Goal: Information Seeking & Learning: Check status

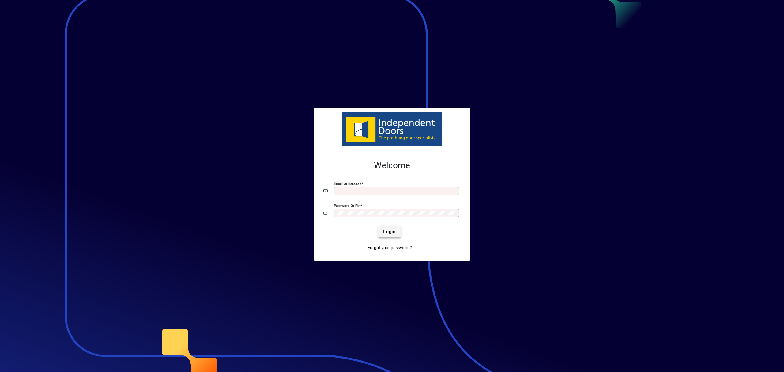
type input "**********"
drag, startPoint x: 392, startPoint y: 234, endPoint x: 371, endPoint y: 221, distance: 25.2
click at [392, 234] on span "Login" at bounding box center [389, 232] width 13 height 6
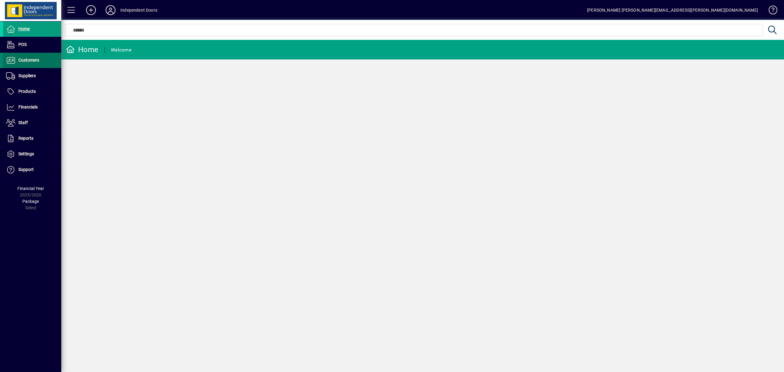
click at [33, 58] on span "Customers" at bounding box center [28, 60] width 21 height 5
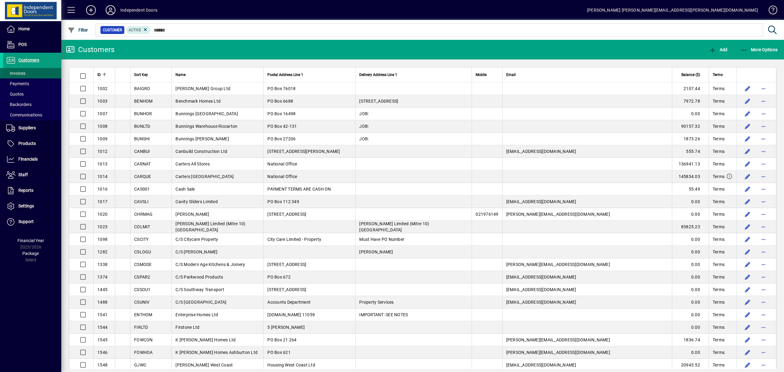
click at [21, 75] on span "Invoices" at bounding box center [15, 73] width 19 height 5
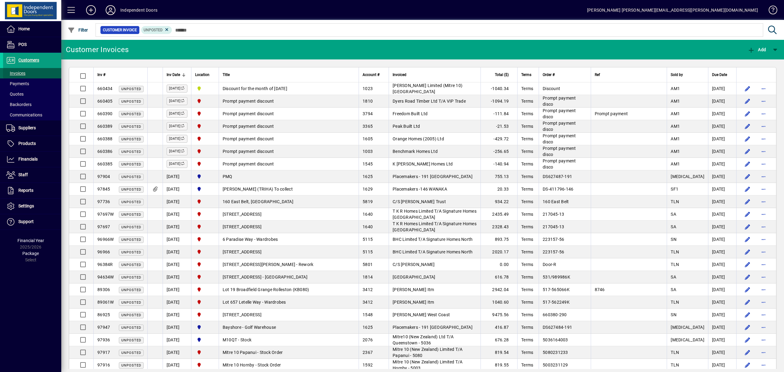
click at [23, 71] on span "Invoices" at bounding box center [15, 73] width 19 height 5
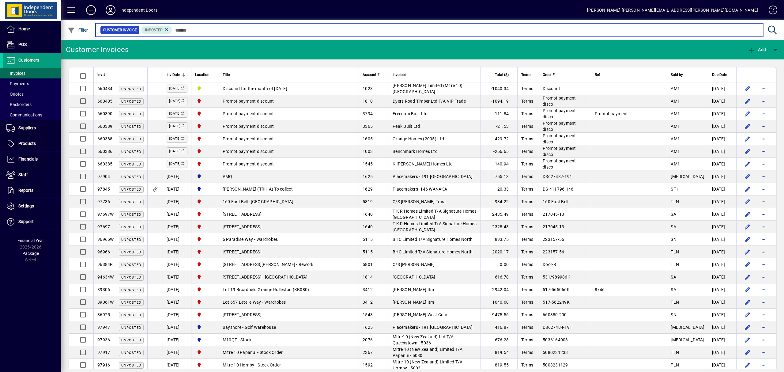
click at [205, 30] on input "text" at bounding box center [465, 30] width 586 height 9
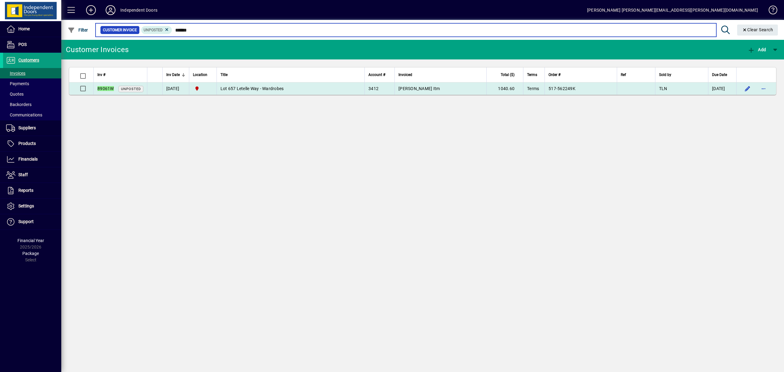
type input "******"
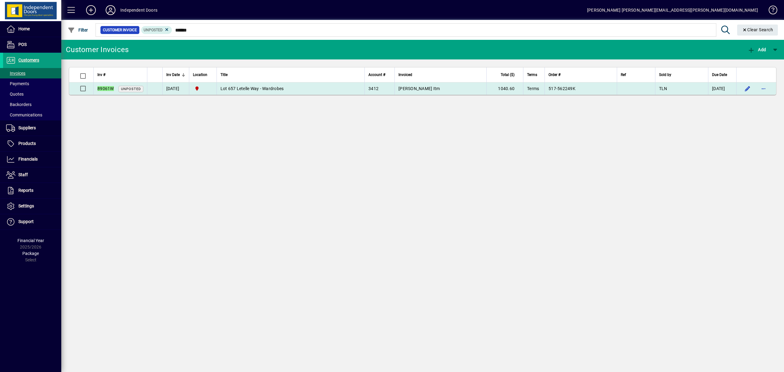
click at [252, 86] on span "Lot 657 Letelle Way - Wardrobes" at bounding box center [252, 88] width 63 height 5
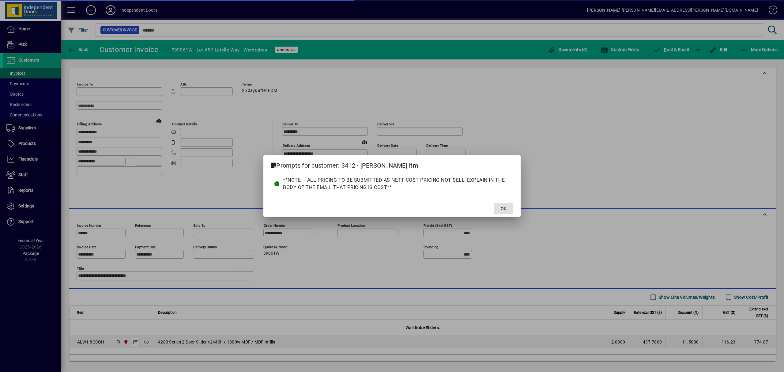
type input "**********"
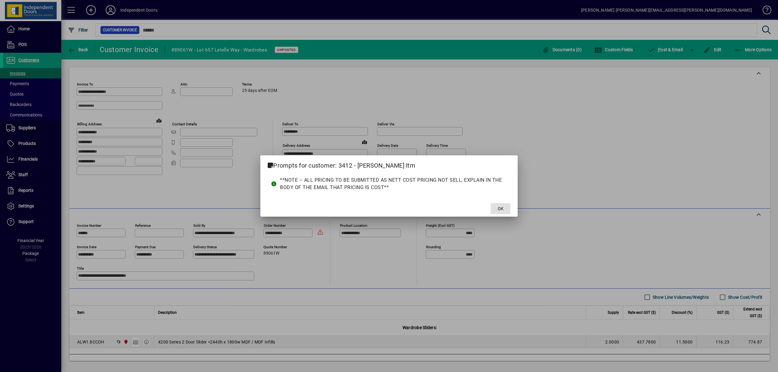
click at [505, 209] on span at bounding box center [501, 208] width 20 height 15
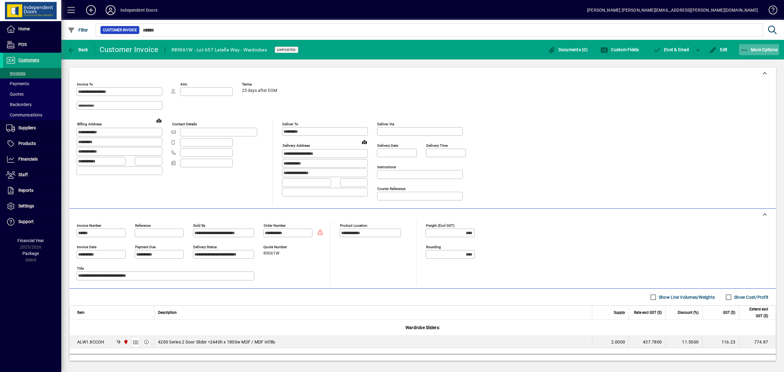
click at [744, 50] on icon "button" at bounding box center [745, 50] width 8 height 6
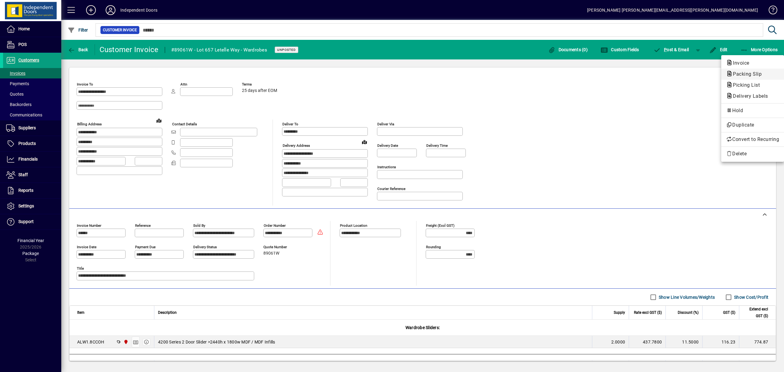
click at [746, 75] on span "Packing Slip" at bounding box center [745, 74] width 39 height 6
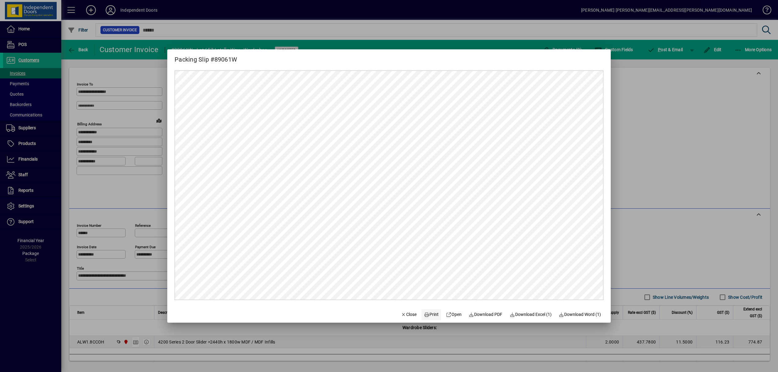
click at [429, 312] on span "Print" at bounding box center [431, 314] width 15 height 6
click at [672, 47] on div at bounding box center [389, 186] width 778 height 372
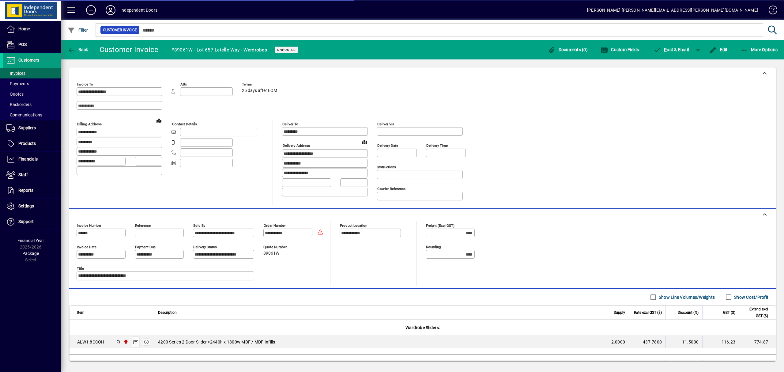
click at [672, 47] on span "P ost & Email" at bounding box center [672, 49] width 36 height 5
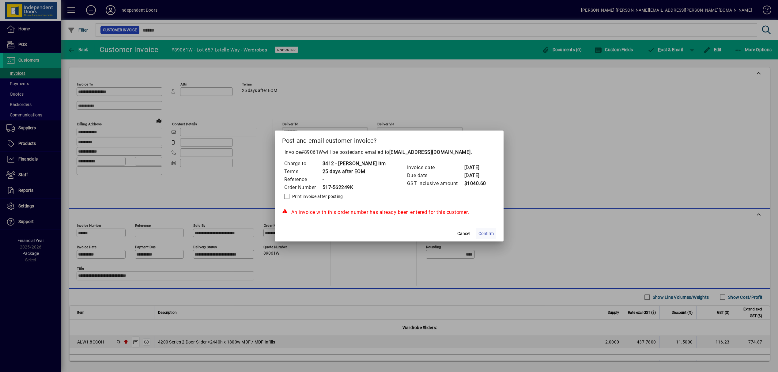
click at [480, 232] on span "Confirm" at bounding box center [485, 233] width 15 height 6
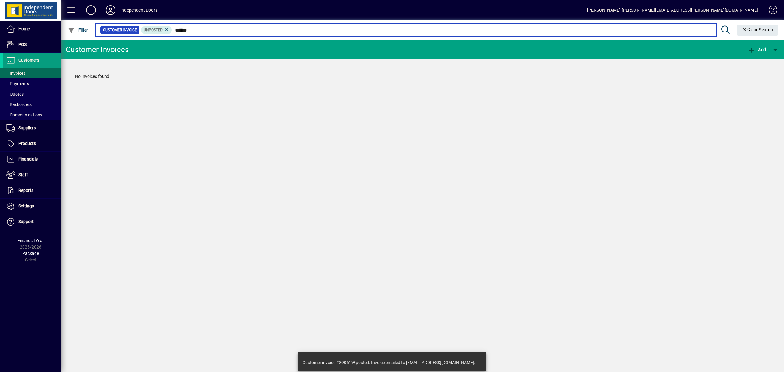
drag, startPoint x: 202, startPoint y: 29, endPoint x: 171, endPoint y: 26, distance: 31.7
click at [171, 26] on mat-form-field "Customer Invoice Unposted ****** Clear Search" at bounding box center [438, 30] width 687 height 20
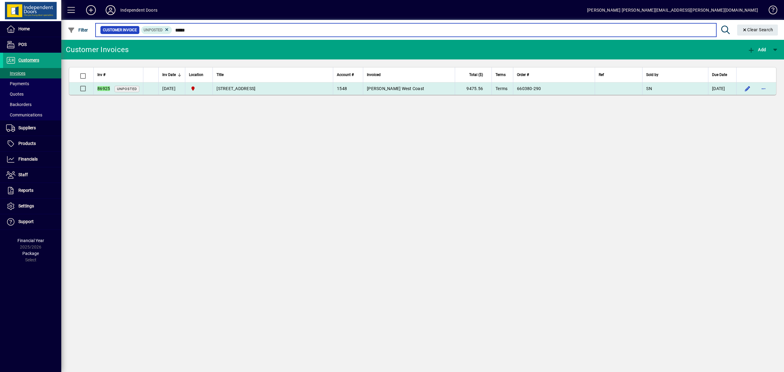
type input "*****"
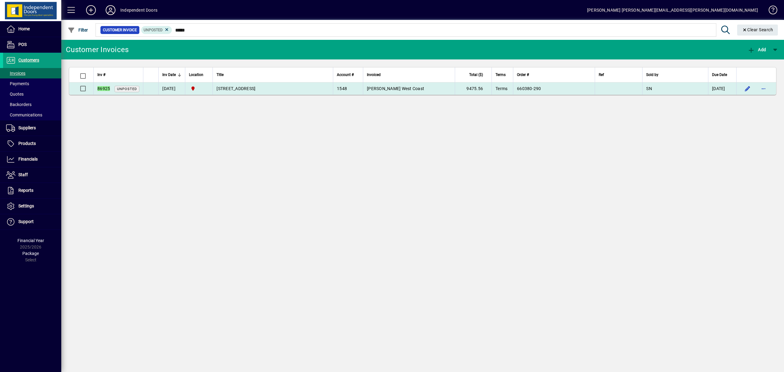
click at [236, 86] on span "122 Seddon St, Kumara" at bounding box center [236, 88] width 39 height 5
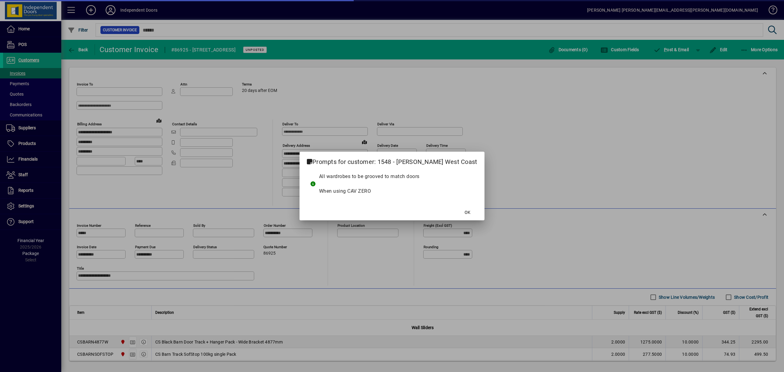
click at [749, 51] on div at bounding box center [392, 186] width 784 height 372
type input "**********"
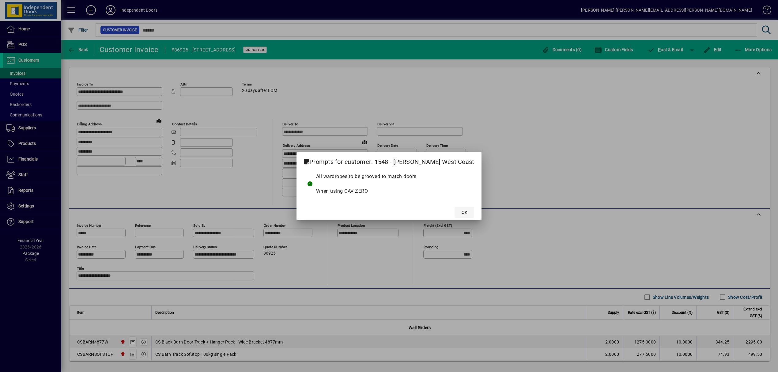
click at [455, 208] on span at bounding box center [465, 212] width 20 height 15
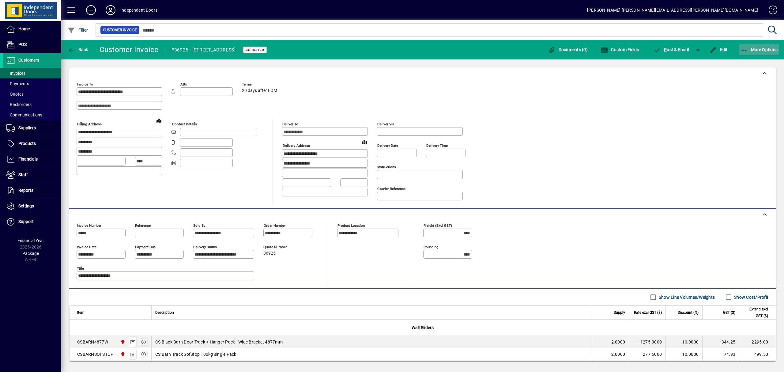
click at [745, 47] on icon "button" at bounding box center [745, 50] width 8 height 6
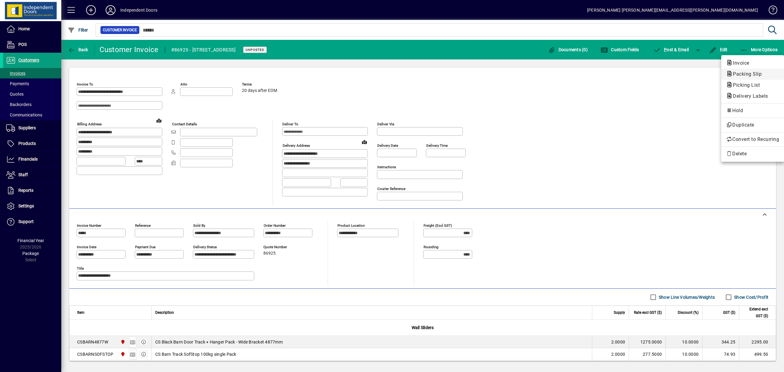
click at [744, 73] on span "Packing Slip" at bounding box center [745, 74] width 39 height 6
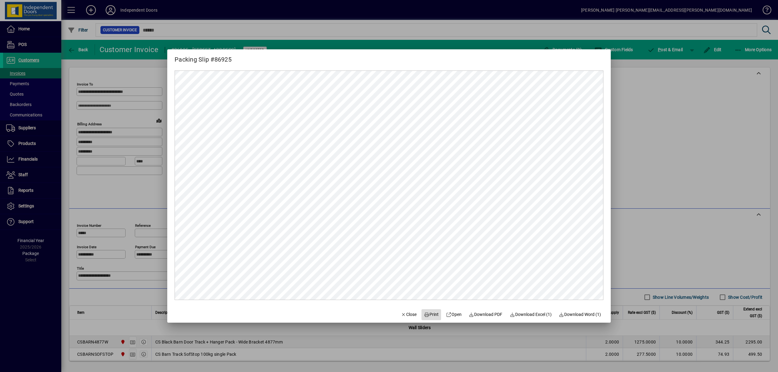
click at [432, 316] on span "Print" at bounding box center [431, 314] width 15 height 6
click at [668, 53] on div at bounding box center [389, 186] width 778 height 372
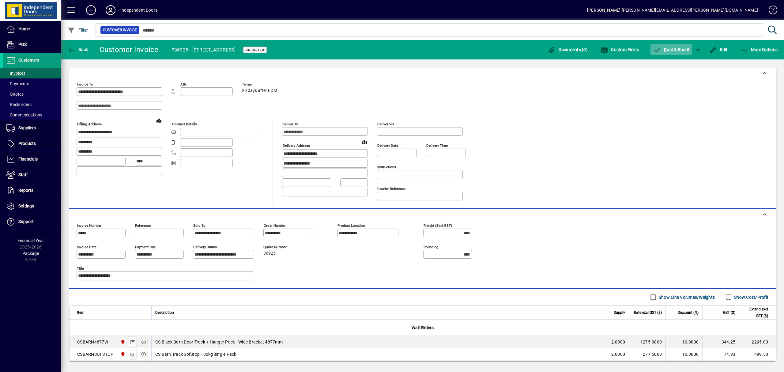
click at [670, 51] on span "P ost & Email" at bounding box center [672, 49] width 36 height 5
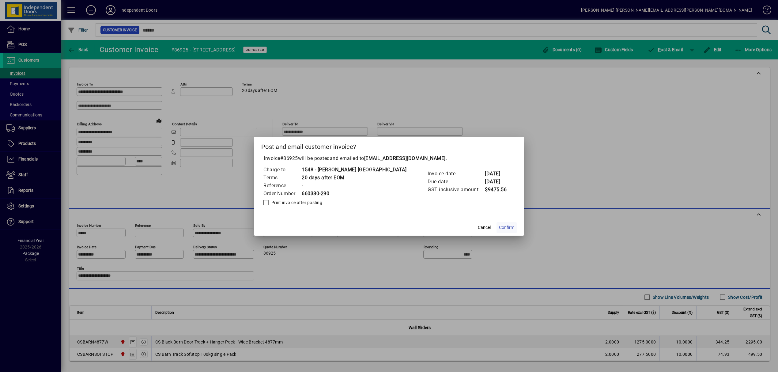
click at [497, 223] on span at bounding box center [507, 227] width 20 height 15
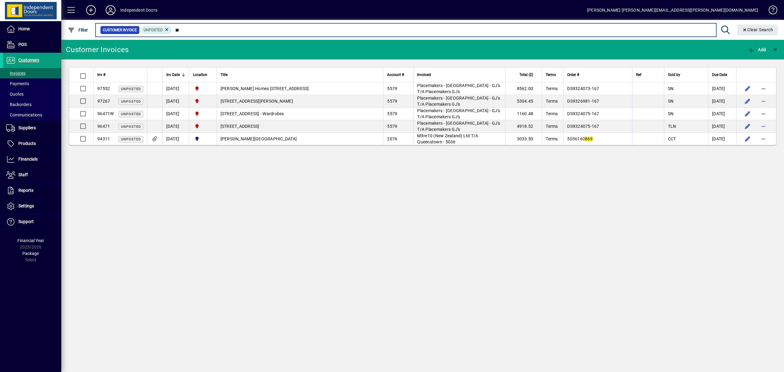
type input "*"
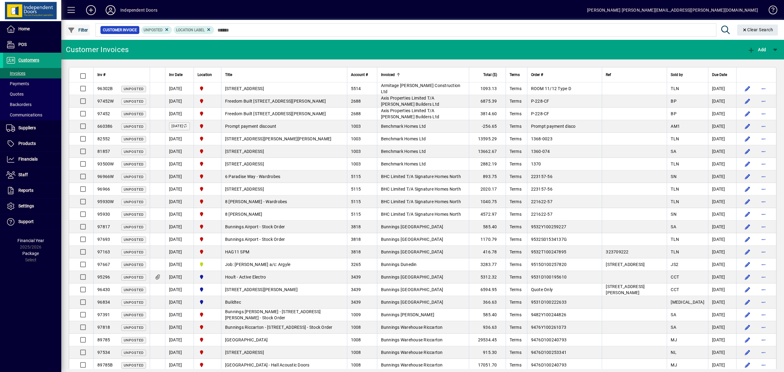
click at [87, 31] on span "Filter" at bounding box center [78, 30] width 21 height 5
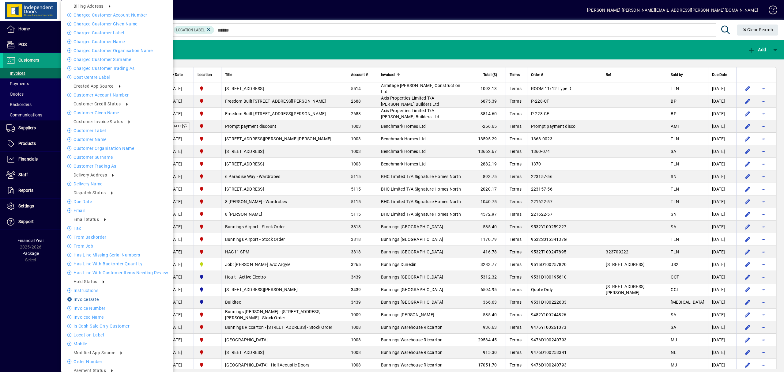
click at [92, 298] on li "Invoice date" at bounding box center [117, 299] width 112 height 7
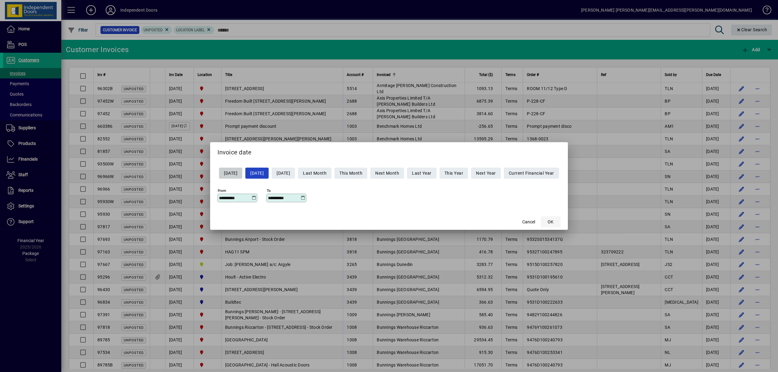
click at [554, 222] on span "OK" at bounding box center [551, 222] width 6 height 6
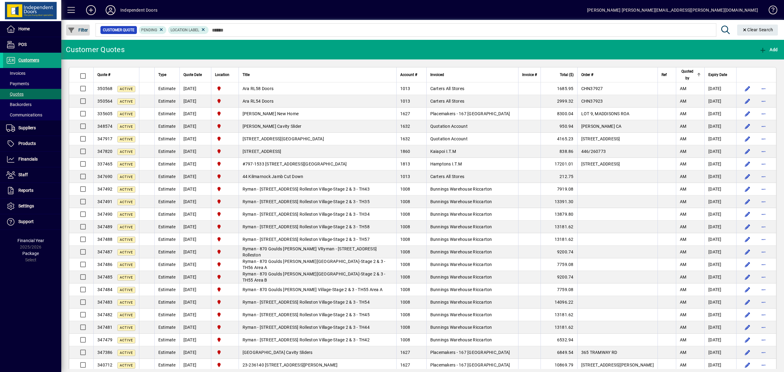
click at [80, 30] on span "Filter" at bounding box center [78, 30] width 21 height 5
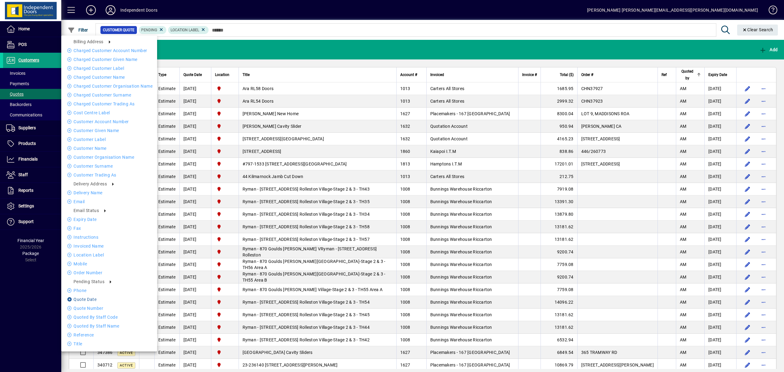
click at [91, 299] on li "Quote date" at bounding box center [109, 299] width 96 height 7
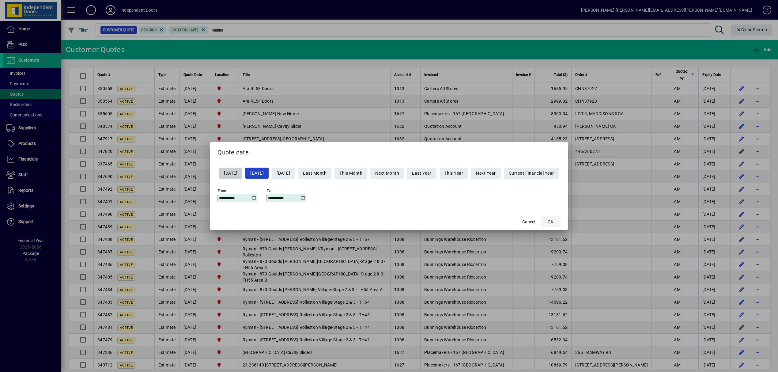
click at [554, 222] on span "OK" at bounding box center [551, 222] width 6 height 6
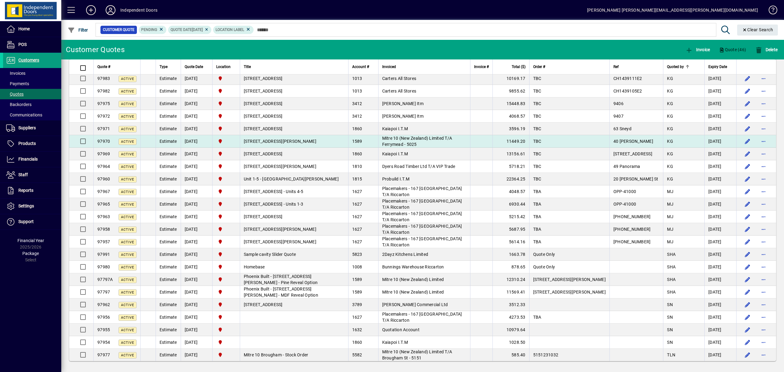
scroll to position [303, 0]
